Goal: Task Accomplishment & Management: Use online tool/utility

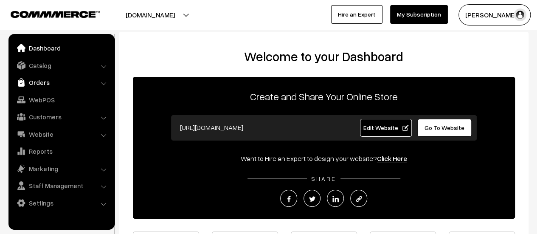
click at [45, 81] on link "Orders" at bounding box center [61, 82] width 101 height 15
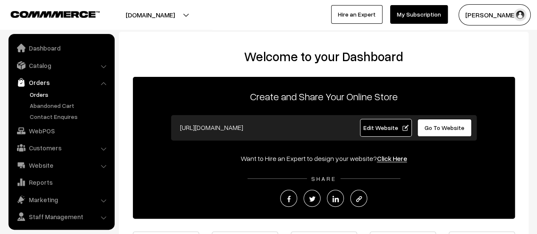
click at [42, 91] on link "Orders" at bounding box center [70, 94] width 84 height 9
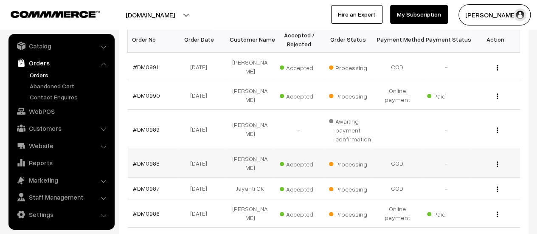
scroll to position [160, 0]
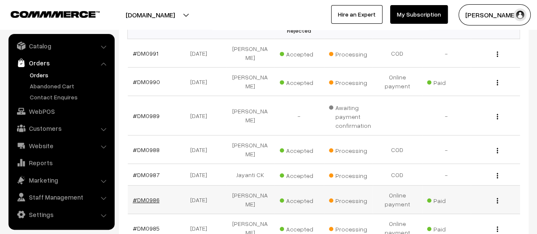
click at [149, 196] on link "#DM0986" at bounding box center [146, 199] width 27 height 7
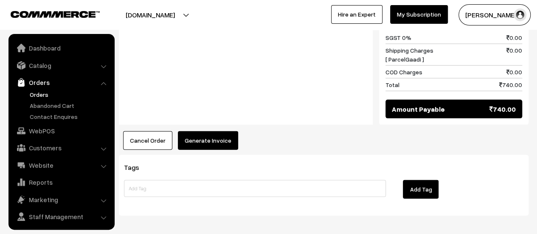
scroll to position [20, 0]
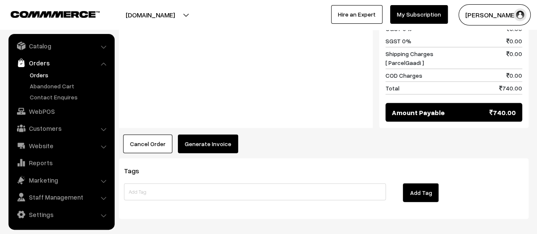
click at [205, 135] on button "Generate Invoice" at bounding box center [208, 144] width 60 height 19
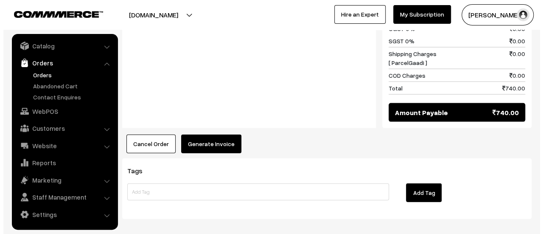
scroll to position [879, 0]
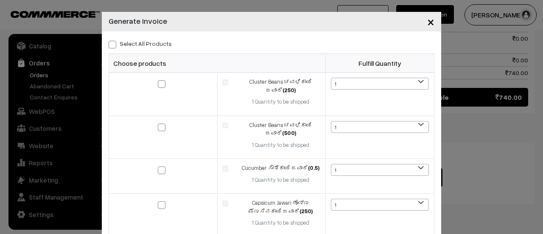
click at [109, 45] on span at bounding box center [113, 45] width 8 height 8
click at [109, 45] on input "Select All Products" at bounding box center [112, 43] width 6 height 6
checkbox input "true"
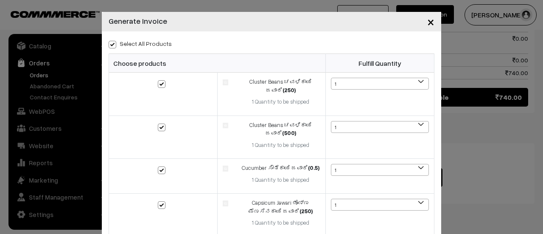
checkbox input "true"
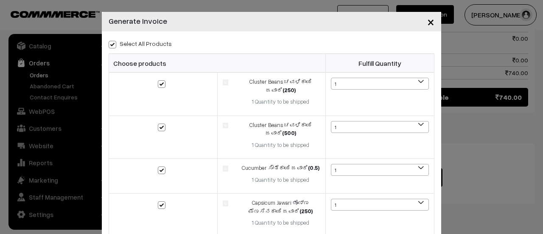
checkbox input "true"
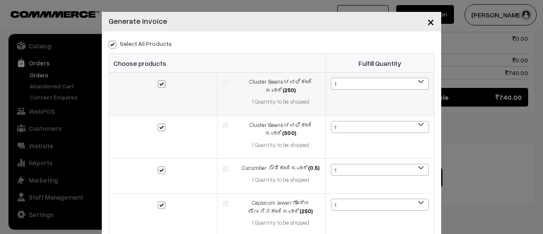
scroll to position [375, 0]
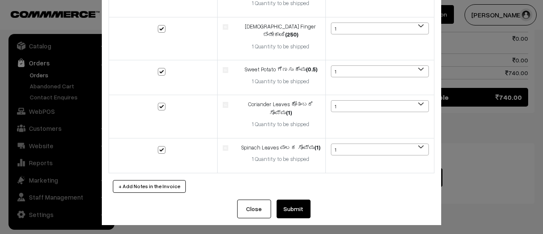
click at [295, 205] on button "Submit" at bounding box center [294, 209] width 34 height 19
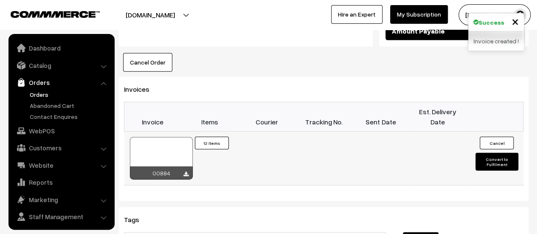
scroll to position [20, 0]
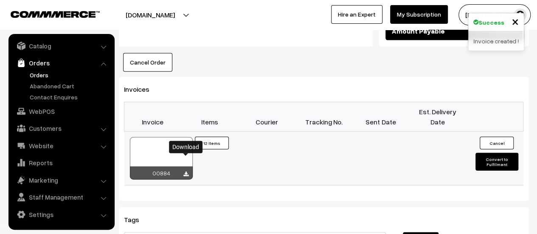
click at [186, 172] on icon at bounding box center [185, 175] width 5 height 6
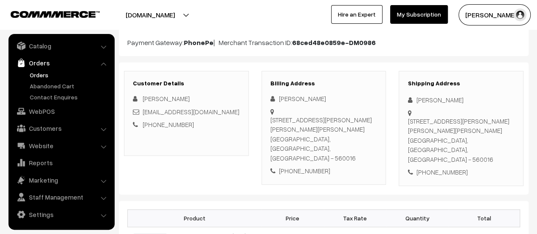
scroll to position [97, 0]
drag, startPoint x: 271, startPoint y: 118, endPoint x: 368, endPoint y: 157, distance: 104.2
click at [368, 157] on div "61/62,1st floor,19th cross, 2nd block, akshaya Nagar, TC palya road, Ramamurthy…" at bounding box center [323, 139] width 107 height 48
copy div "61/62,1st floor,19th cross, 2nd block, akshaya Nagar, TC palya road, Ramamurthy…"
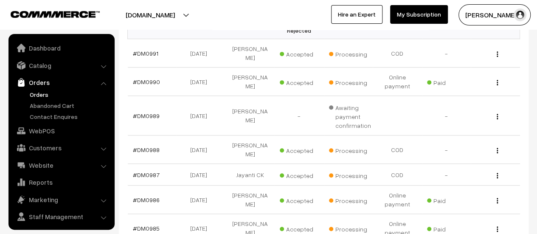
scroll to position [20, 0]
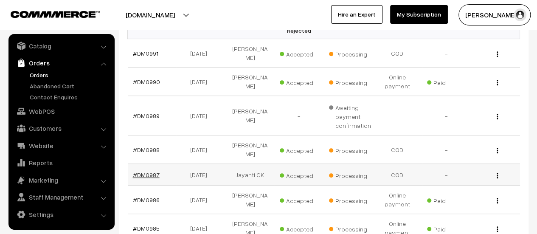
click at [145, 171] on link "#DM0987" at bounding box center [146, 174] width 27 height 7
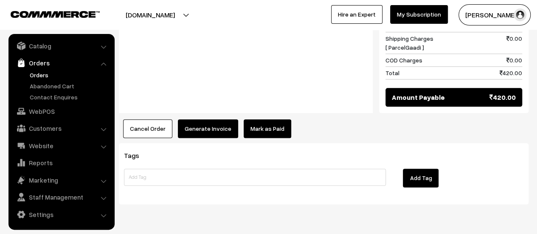
scroll to position [462, 0]
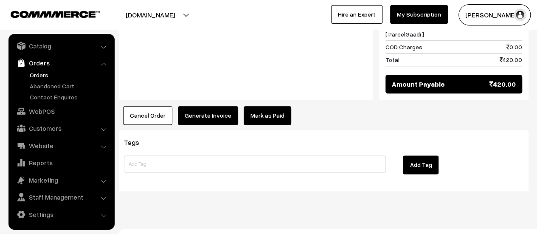
click at [202, 106] on button "Generate Invoice" at bounding box center [208, 115] width 60 height 19
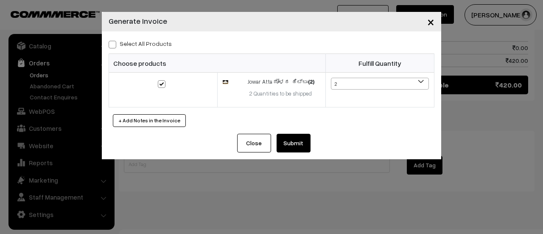
click at [111, 43] on span at bounding box center [113, 45] width 8 height 8
click at [111, 43] on input "Select All Products" at bounding box center [112, 43] width 6 height 6
checkbox input "true"
click at [298, 139] on button "Submit" at bounding box center [294, 143] width 34 height 19
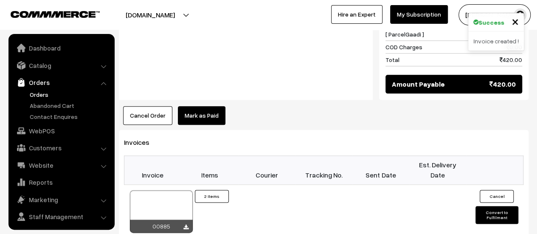
scroll to position [20, 0]
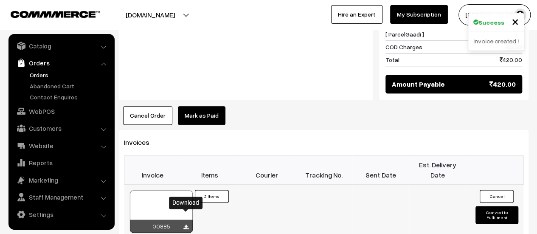
click at [188, 225] on icon at bounding box center [185, 228] width 5 height 6
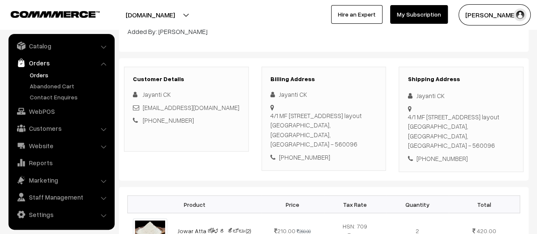
scroll to position [97, 0]
drag, startPoint x: 270, startPoint y: 114, endPoint x: 367, endPoint y: 132, distance: 98.4
click at [367, 132] on div "4/1 MF D4 BLOCK CIRCULAR ROAD -1, 3rd Cross Nandiny layout Bangalore, Karnataka…" at bounding box center [323, 129] width 107 height 38
copy div "4/1 MF D4 BLOCK CIRCULAR ROAD -1, 3rd Cross Nandiny layout Bangalore, Karnataka…"
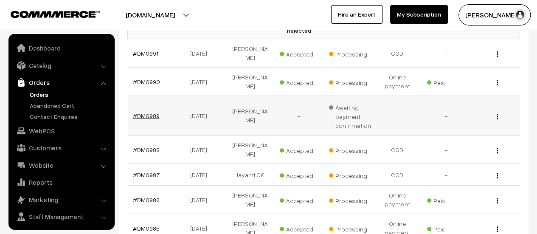
scroll to position [20, 0]
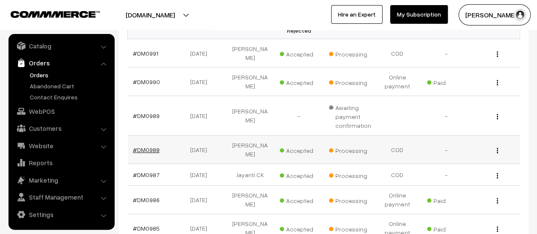
click at [148, 146] on link "#DM0988" at bounding box center [146, 149] width 27 height 7
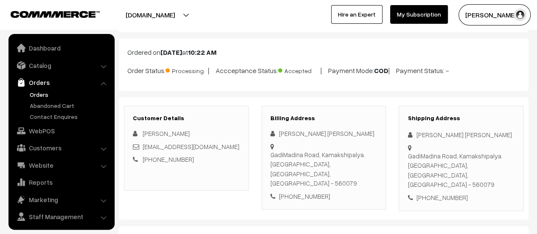
scroll to position [20, 0]
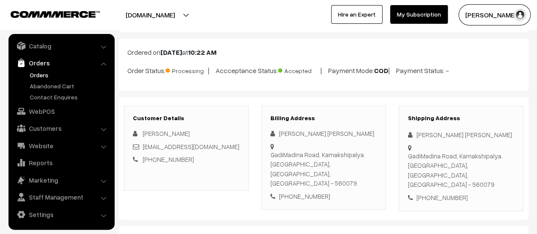
drag, startPoint x: 279, startPoint y: 145, endPoint x: 371, endPoint y: 153, distance: 92.1
click at [371, 153] on div "GadiMadina Road, Kamakshipalya. Bangalore, Karnataka, India - 560079" at bounding box center [323, 169] width 107 height 38
copy div "GadiMadina Road, Kamakshipalya. Bangalore, Karnataka, India - 56007"
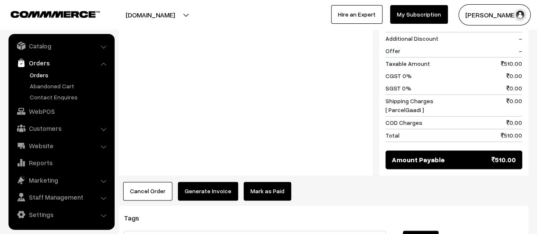
click at [188, 182] on button "Generate Invoice" at bounding box center [208, 191] width 60 height 19
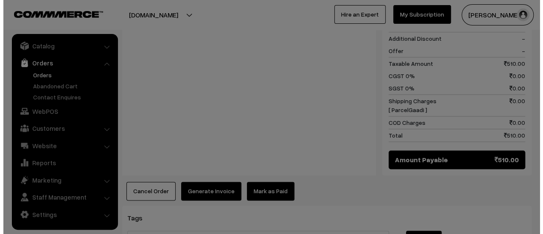
scroll to position [549, 0]
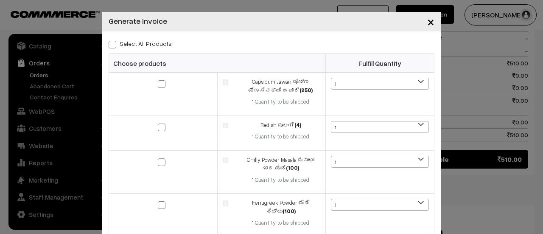
click at [109, 43] on span at bounding box center [113, 45] width 8 height 8
click at [109, 43] on input "Select All Products" at bounding box center [112, 43] width 6 height 6
checkbox input "true"
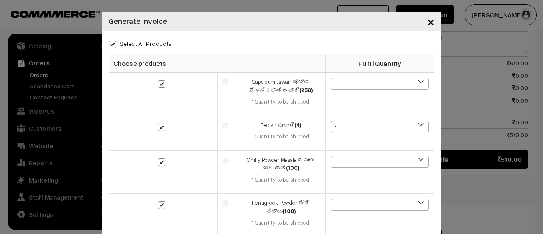
checkbox input "true"
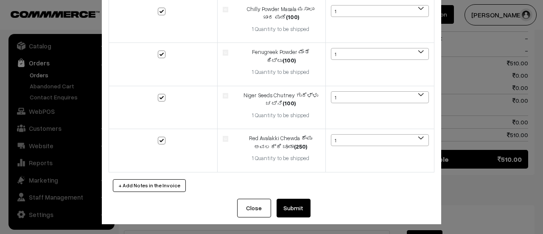
click at [290, 211] on button "Submit" at bounding box center [294, 208] width 34 height 19
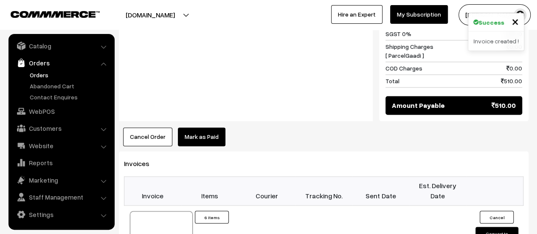
scroll to position [618, 0]
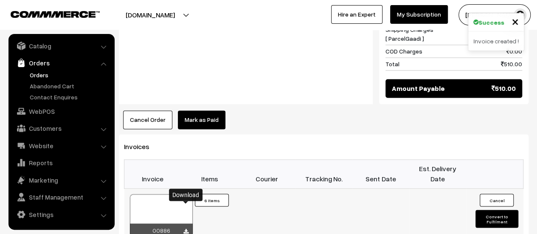
click at [185, 228] on link at bounding box center [185, 231] width 5 height 7
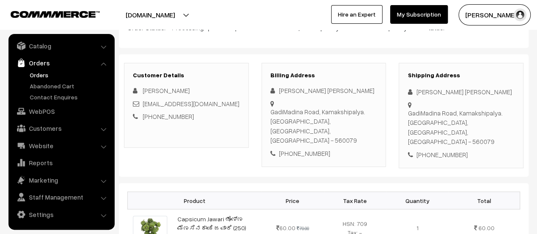
scroll to position [0, 0]
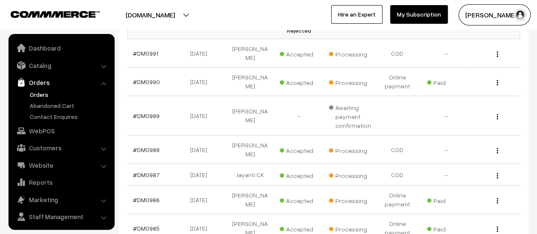
scroll to position [20, 0]
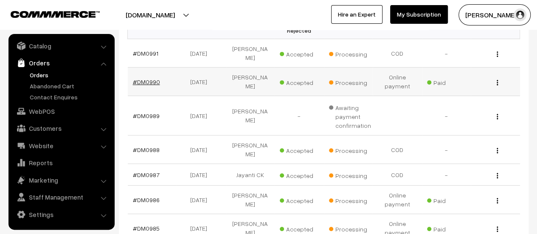
click at [146, 78] on link "#DM0990" at bounding box center [146, 81] width 27 height 7
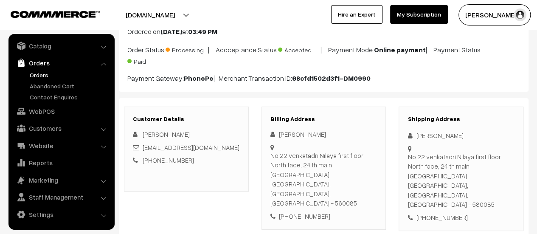
scroll to position [63, 0]
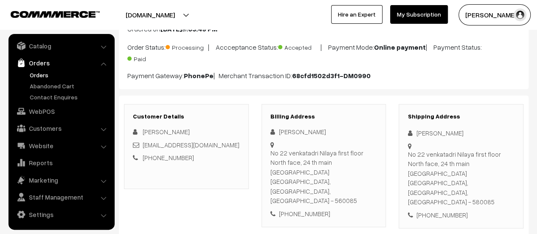
drag, startPoint x: 270, startPoint y: 151, endPoint x: 369, endPoint y: 168, distance: 100.8
click at [369, 168] on div "[STREET_ADDRESS]" at bounding box center [323, 176] width 107 height 57
copy div "[STREET_ADDRESS]"
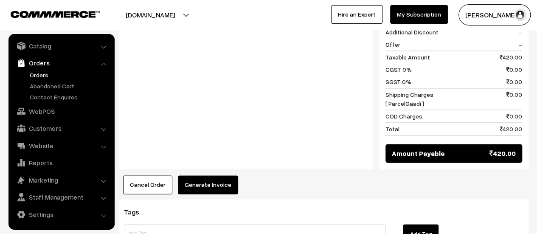
scroll to position [647, 0]
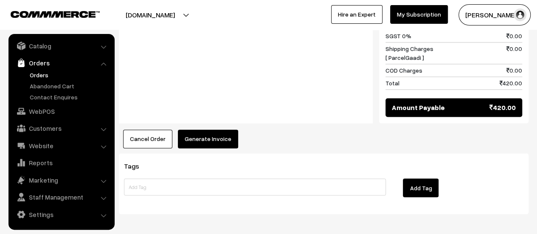
click at [199, 129] on button "Generate Invoice" at bounding box center [208, 138] width 60 height 19
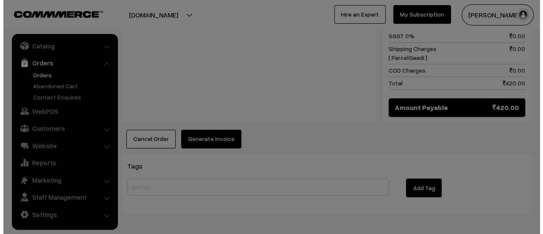
scroll to position [649, 0]
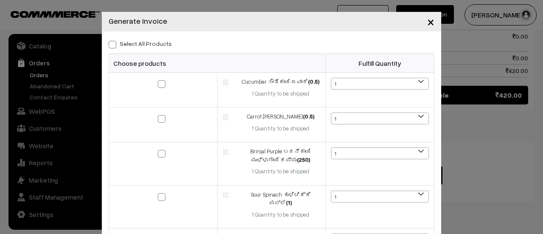
click at [112, 42] on span at bounding box center [113, 45] width 8 height 8
click at [112, 42] on input "Select All Products" at bounding box center [112, 43] width 6 height 6
checkbox input "true"
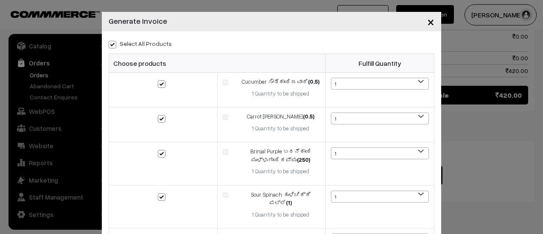
checkbox input "true"
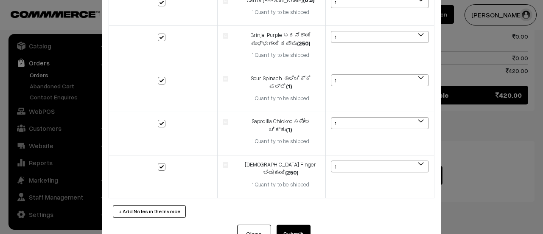
scroll to position [134, 0]
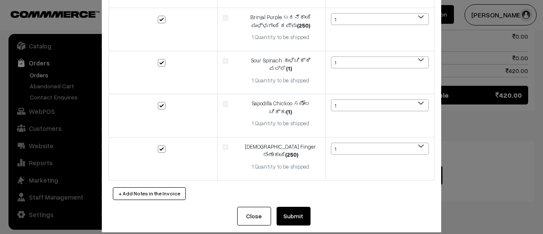
click at [287, 208] on button "Submit" at bounding box center [294, 216] width 34 height 19
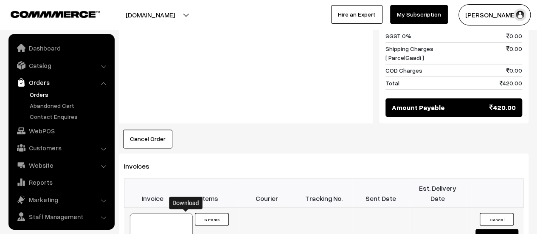
scroll to position [20, 0]
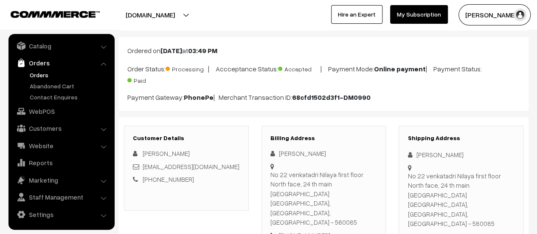
scroll to position [64, 0]
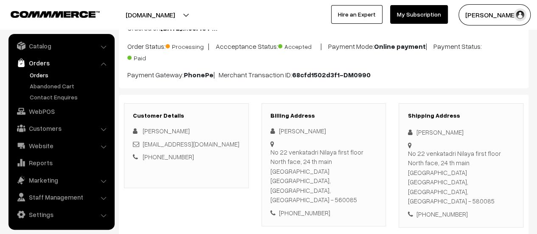
drag, startPoint x: 270, startPoint y: 150, endPoint x: 365, endPoint y: 170, distance: 96.8
click at [365, 170] on div "No 22 venkatadri Nilaya first floor North face, 24 th main Girinagar T Block Be…" at bounding box center [323, 175] width 107 height 57
copy div "No 22 venkatadri Nilaya first floor North face, 24 th main Girinagar T Block Be…"
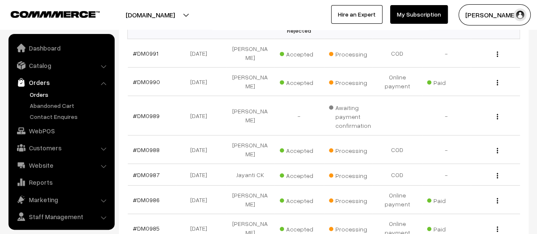
scroll to position [20, 0]
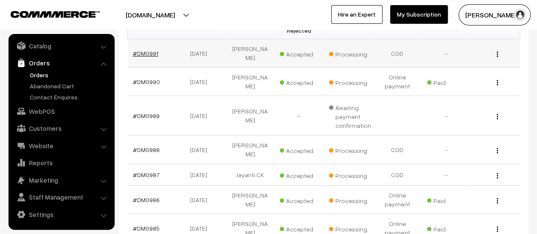
click at [147, 50] on link "#DM0991" at bounding box center [145, 53] width 25 height 7
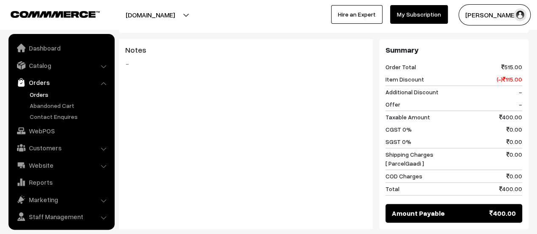
scroll to position [20, 0]
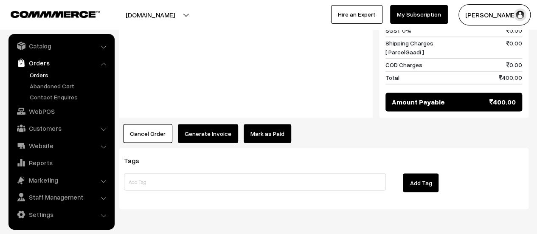
click at [206, 124] on button "Generate Invoice" at bounding box center [208, 133] width 60 height 19
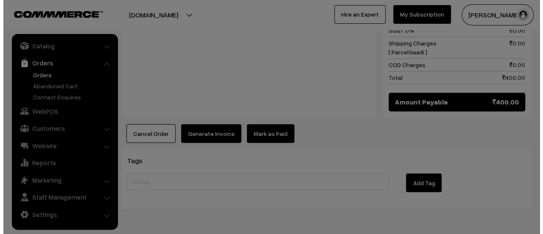
scroll to position [695, 0]
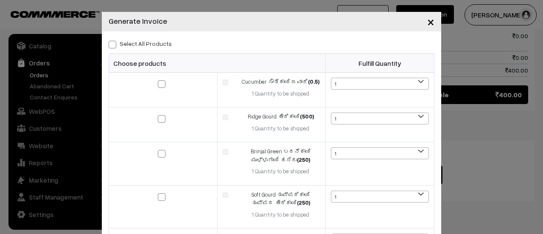
click at [110, 42] on span at bounding box center [113, 45] width 8 height 8
click at [110, 42] on input "Select All Products" at bounding box center [112, 43] width 6 height 6
checkbox input "true"
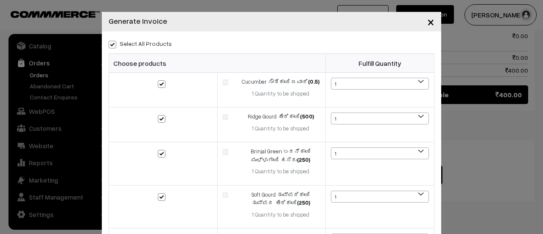
checkbox input "true"
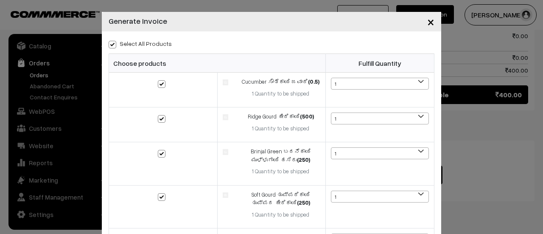
checkbox input "true"
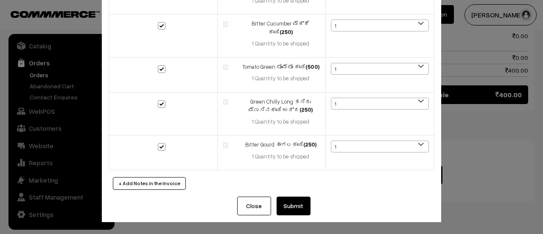
click at [288, 204] on button "Submit" at bounding box center [294, 206] width 34 height 19
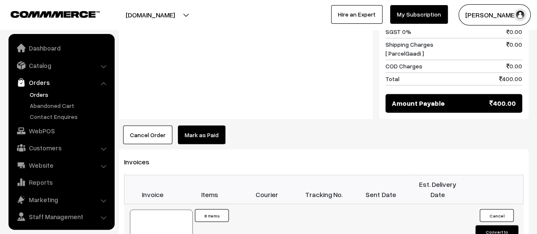
scroll to position [20, 0]
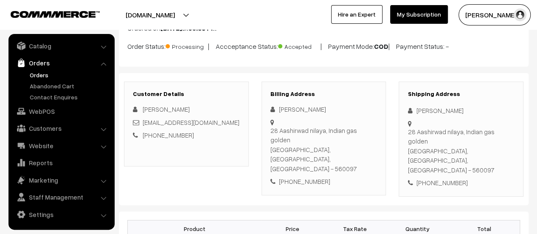
scroll to position [64, 0]
drag, startPoint x: 271, startPoint y: 130, endPoint x: 374, endPoint y: 140, distance: 103.2
click at [374, 140] on div "[PERSON_NAME] [STREET_ADDRESS] [PHONE_NUMBER]" at bounding box center [323, 146] width 107 height 82
click at [355, 177] on div "[PHONE_NUMBER]" at bounding box center [323, 182] width 107 height 10
drag, startPoint x: 270, startPoint y: 129, endPoint x: 278, endPoint y: 152, distance: 24.2
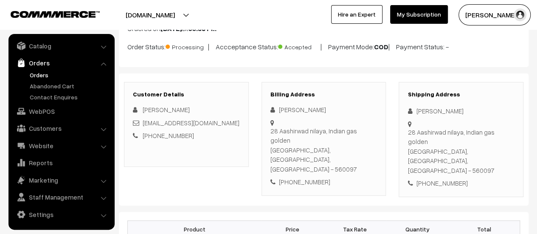
click at [278, 152] on div "[PERSON_NAME] [STREET_ADDRESS] [PHONE_NUMBER]" at bounding box center [323, 146] width 107 height 82
copy div "[STREET_ADDRESS]"
click at [47, 83] on link "Abandoned Cart" at bounding box center [70, 86] width 84 height 9
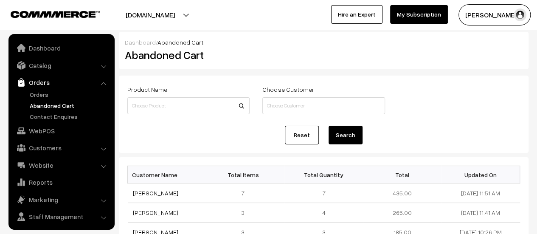
scroll to position [20, 0]
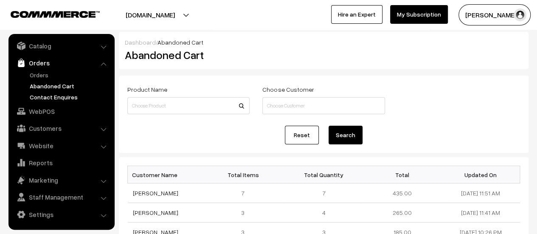
click at [51, 96] on link "Contact Enquires" at bounding box center [70, 97] width 84 height 9
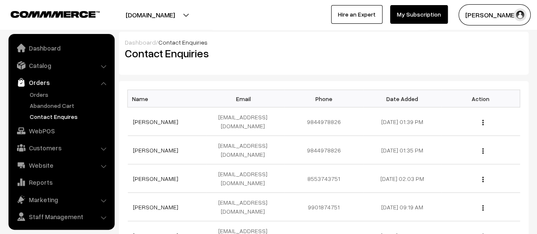
scroll to position [20, 0]
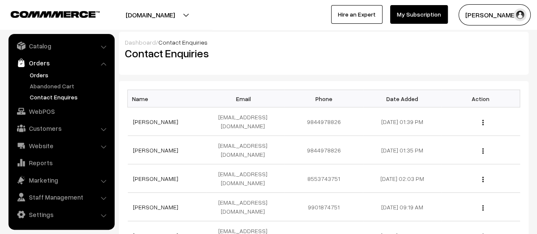
click at [31, 74] on link "Orders" at bounding box center [70, 74] width 84 height 9
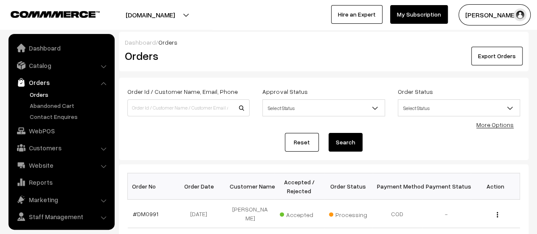
scroll to position [20, 0]
